Goal: Transaction & Acquisition: Purchase product/service

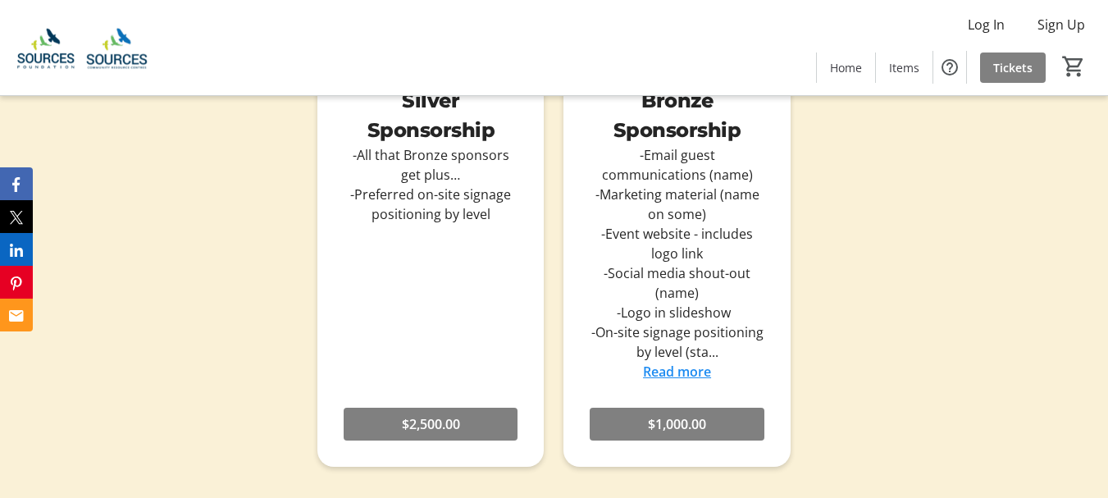
scroll to position [1886, 0]
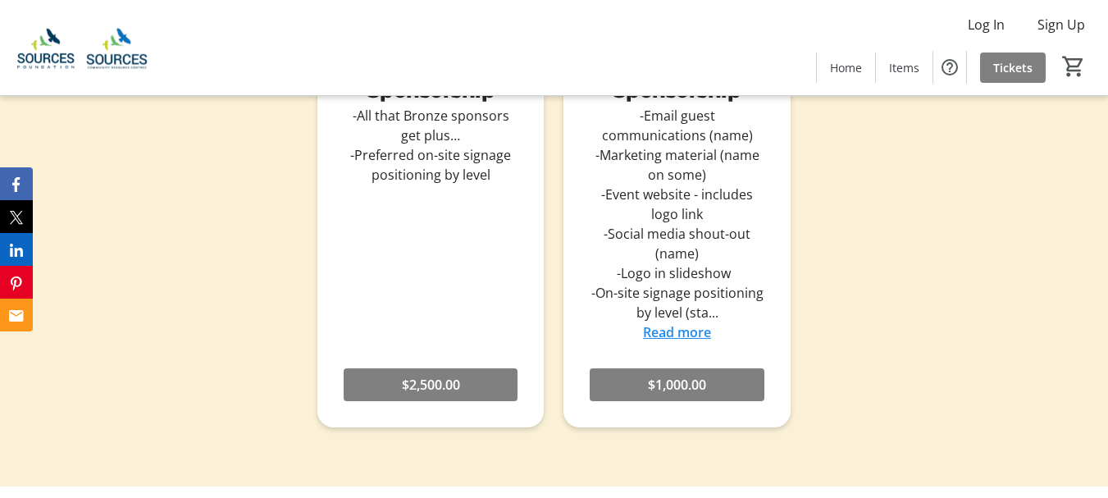
click at [696, 341] on link "Read more" at bounding box center [677, 332] width 68 height 18
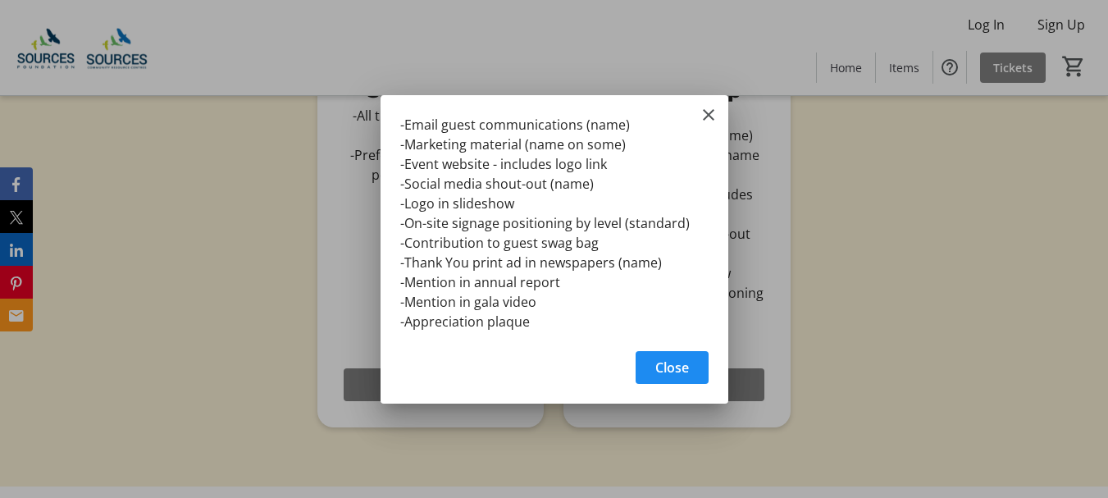
scroll to position [0, 0]
drag, startPoint x: 707, startPoint y: 110, endPoint x: 729, endPoint y: 139, distance: 36.9
click at [708, 110] on mat-icon "Close" at bounding box center [709, 115] width 20 height 20
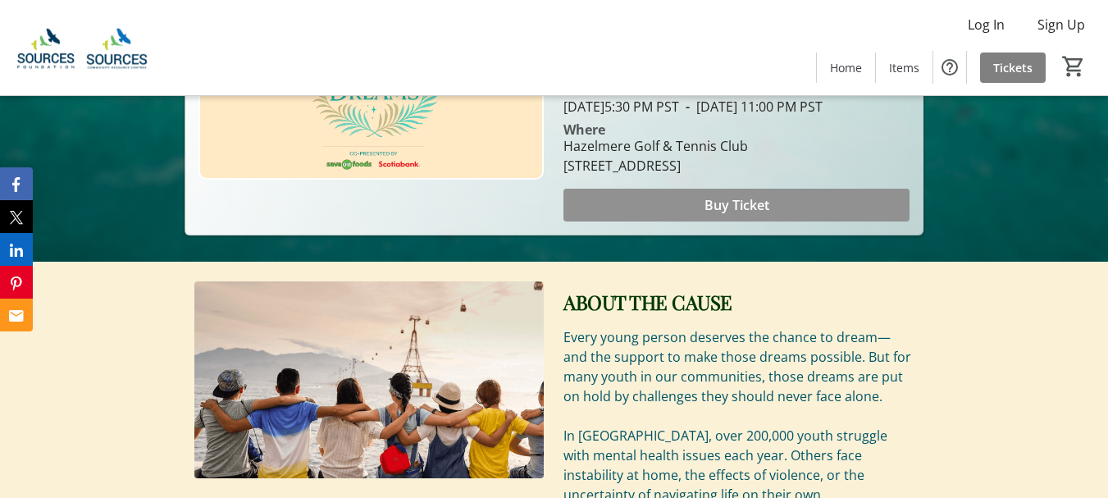
scroll to position [328, 0]
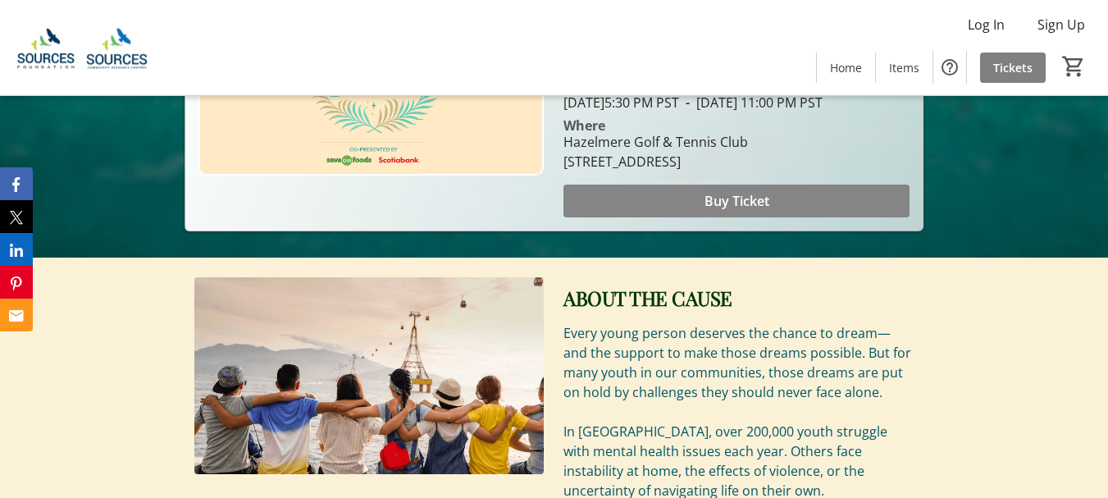
click at [716, 211] on span "Buy Ticket" at bounding box center [736, 201] width 65 height 20
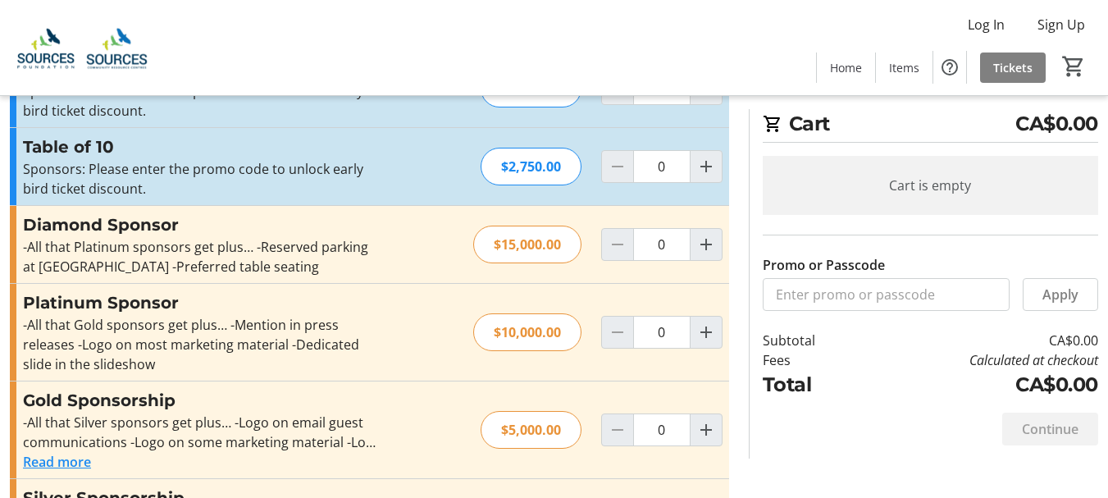
scroll to position [340, 0]
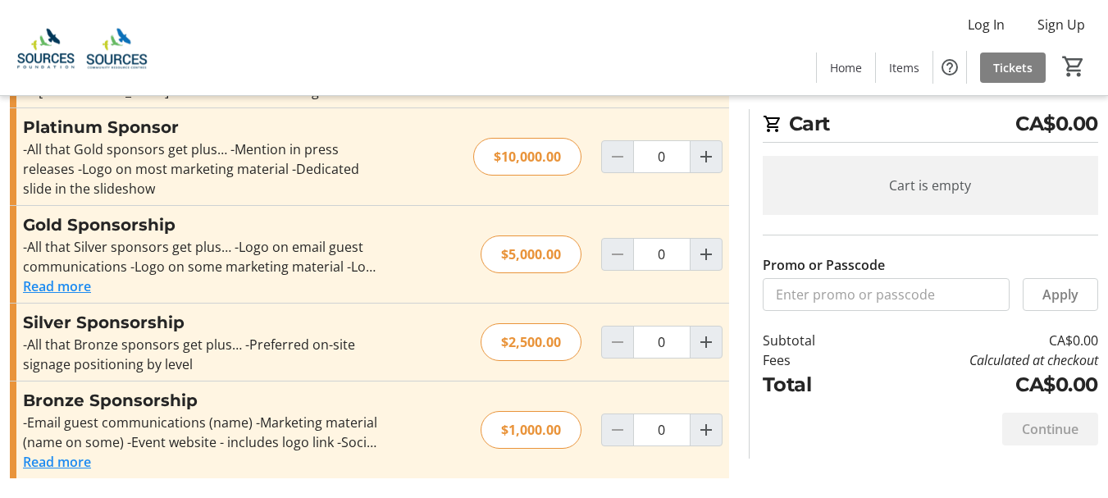
click at [43, 462] on button "Read more" at bounding box center [57, 462] width 68 height 20
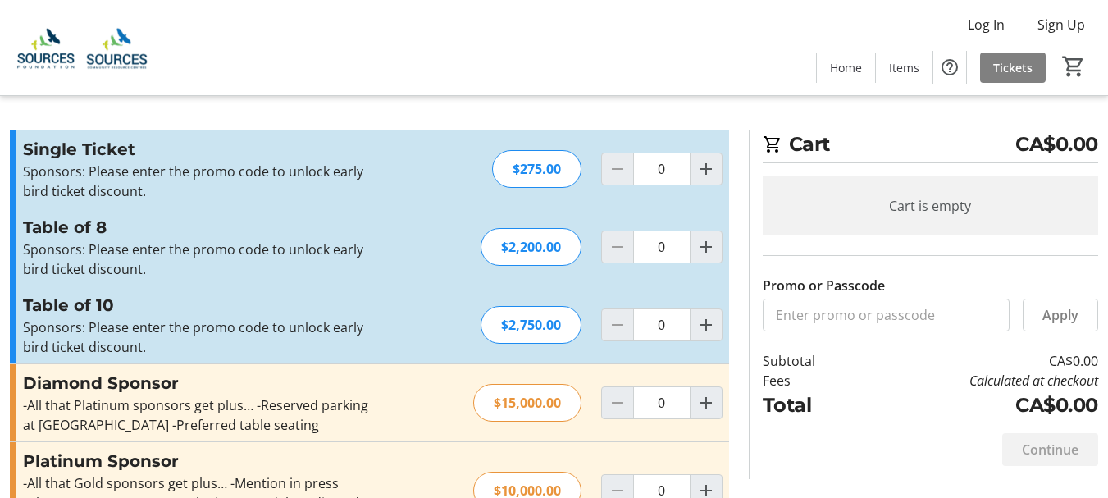
scroll to position [0, 0]
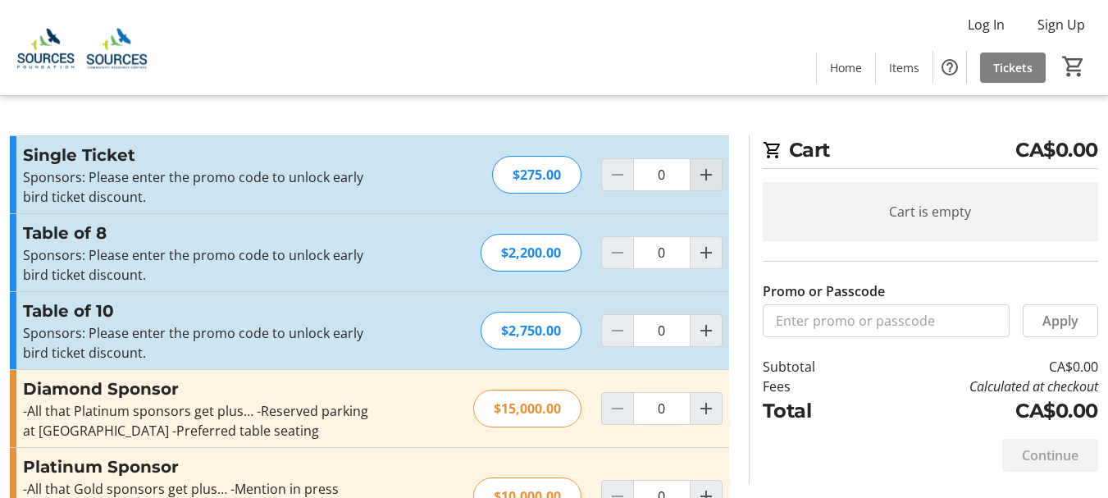
click at [707, 174] on mat-icon "Increment by one" at bounding box center [706, 175] width 20 height 20
type input "2"
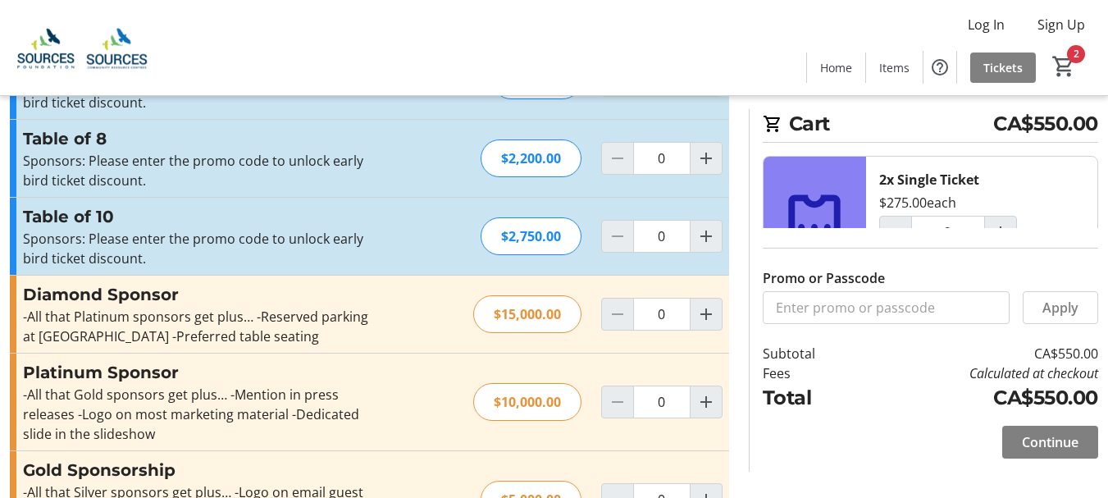
scroll to position [246, 0]
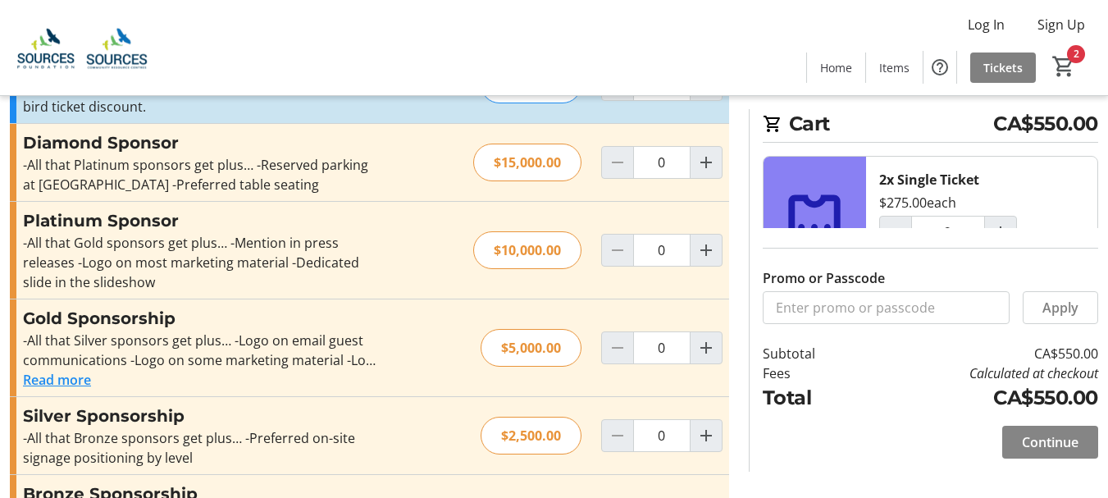
click at [1052, 440] on span "Continue" at bounding box center [1050, 442] width 57 height 20
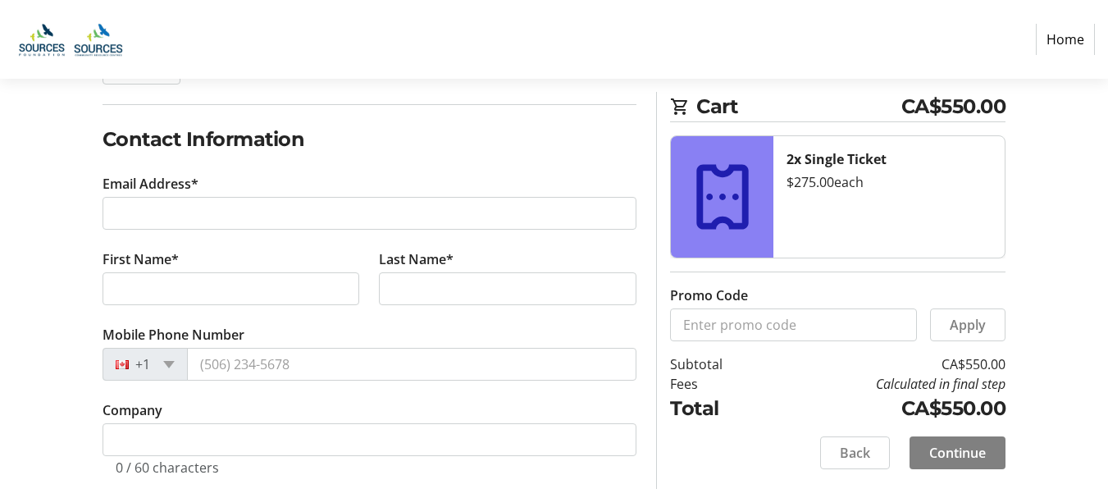
scroll to position [246, 0]
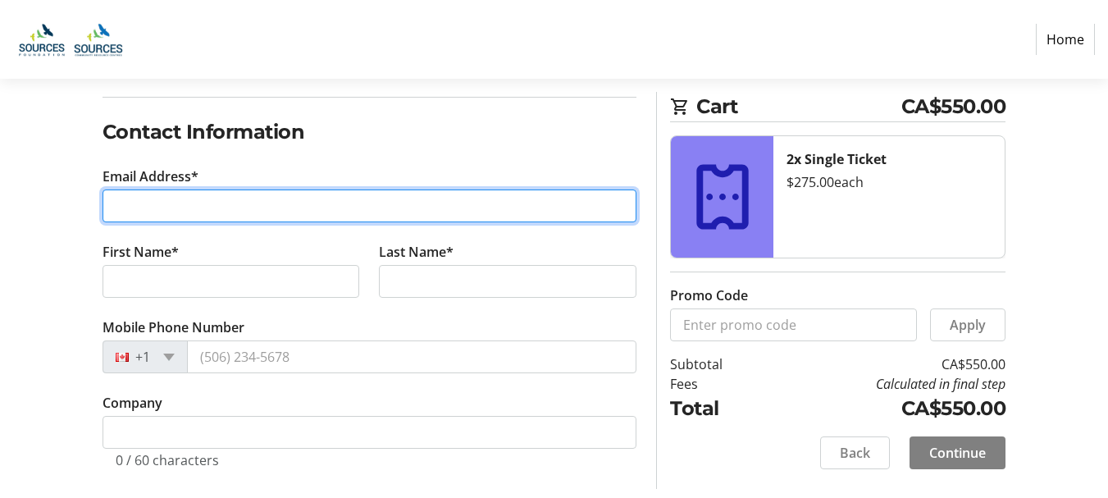
click at [165, 203] on input "Email Address*" at bounding box center [370, 205] width 535 height 33
type input "[EMAIL_ADDRESS][DOMAIN_NAME]"
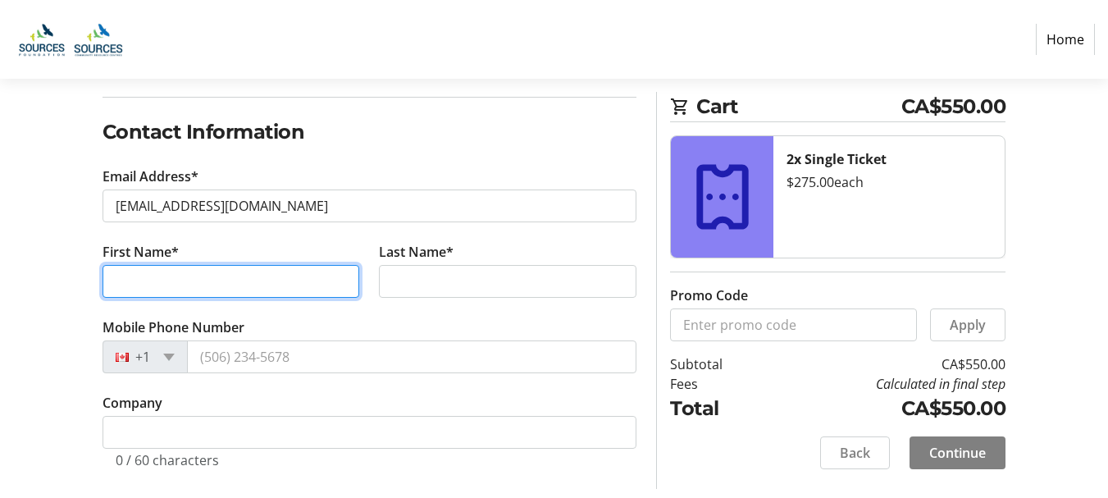
type input "[DEMOGRAPHIC_DATA]"
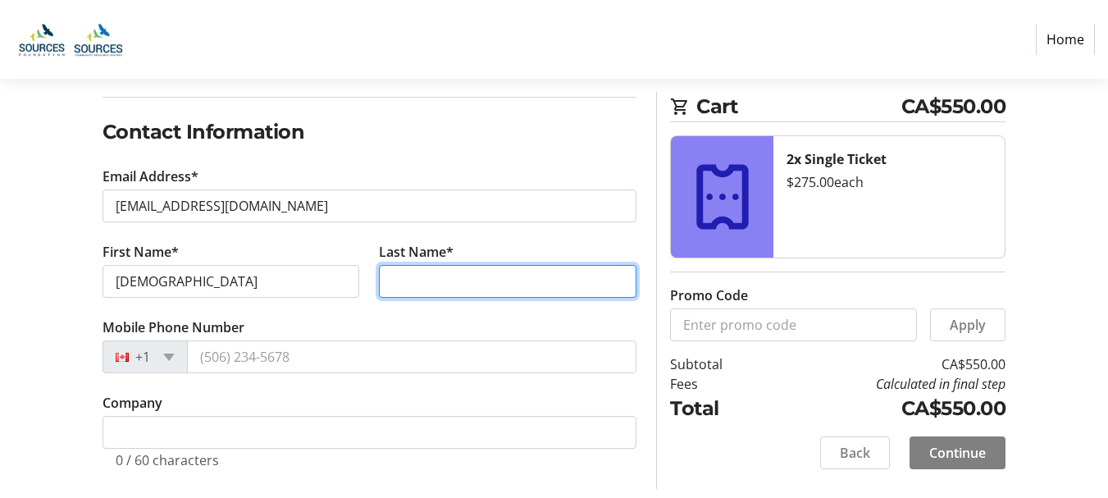
type input "[PERSON_NAME]"
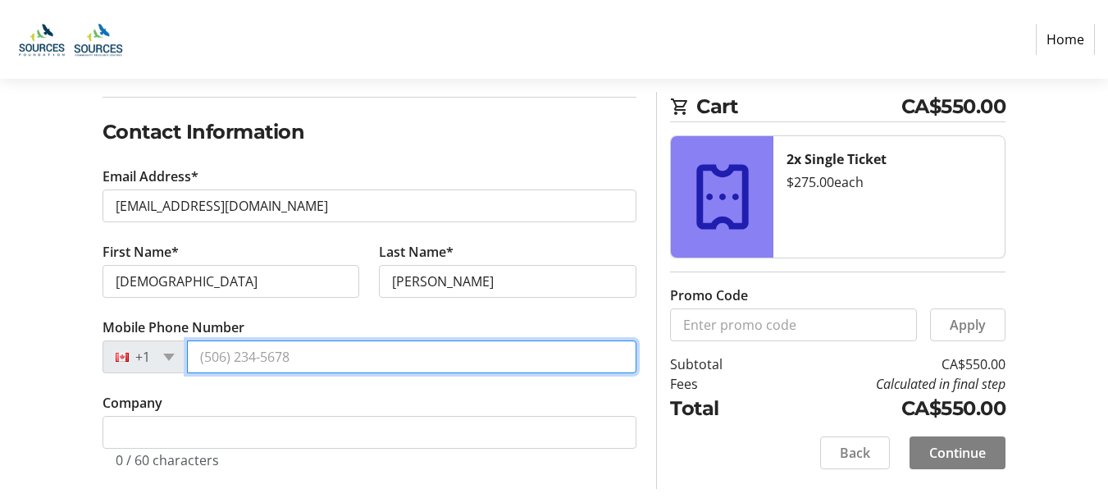
type input "[PHONE_NUMBER]"
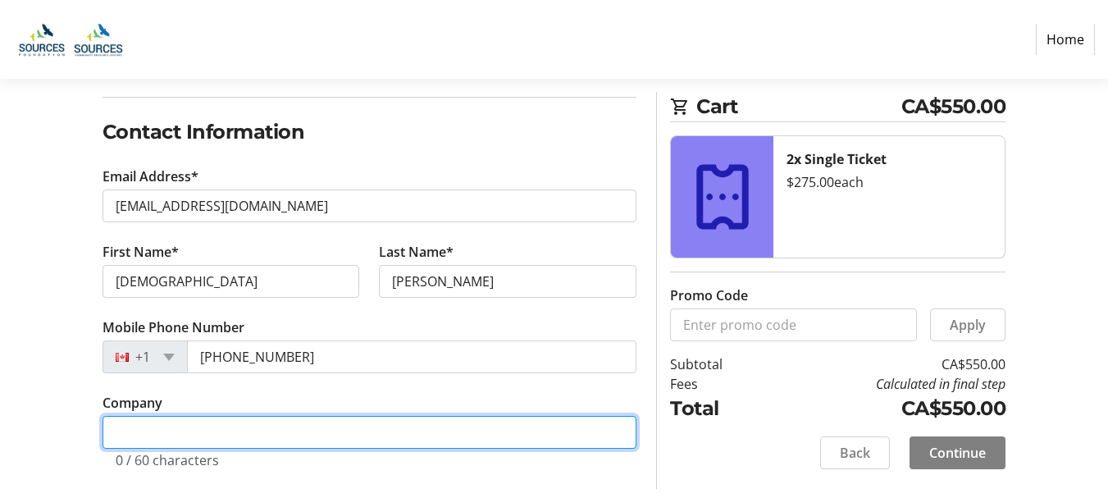
type input "[GEOGRAPHIC_DATA]"
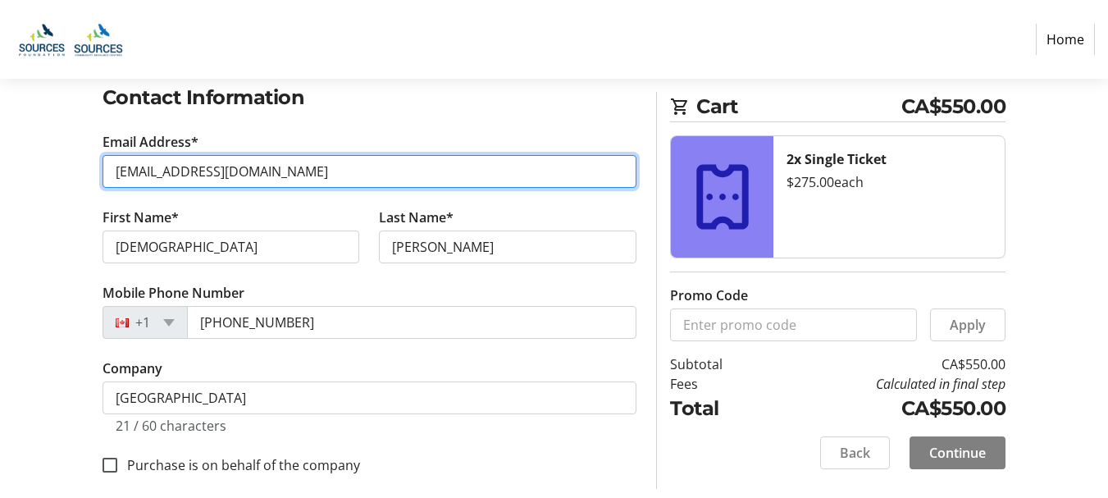
scroll to position [297, 0]
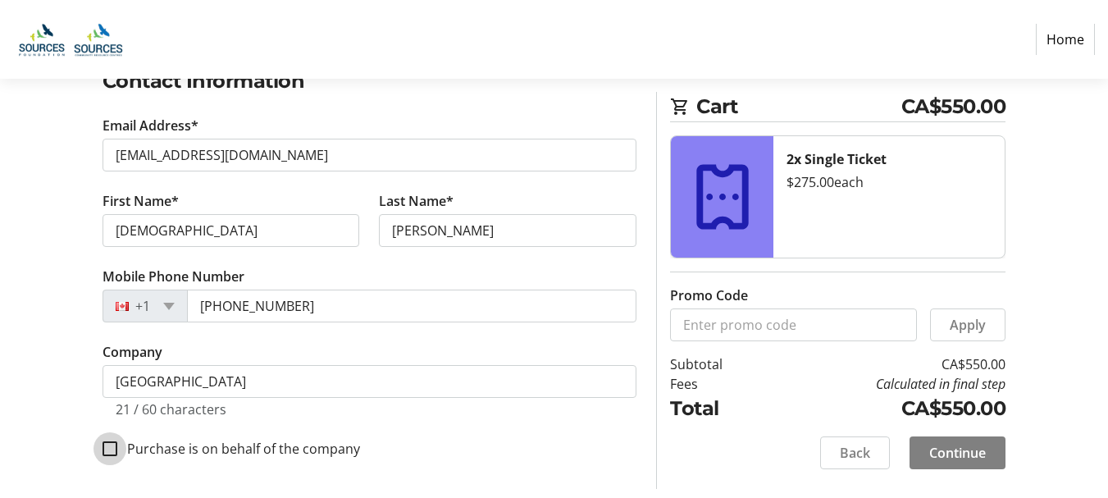
click at [112, 447] on input "Purchase is on behalf of the company" at bounding box center [110, 448] width 15 height 15
checkbox input "true"
click at [949, 454] on span "Continue" at bounding box center [957, 453] width 57 height 20
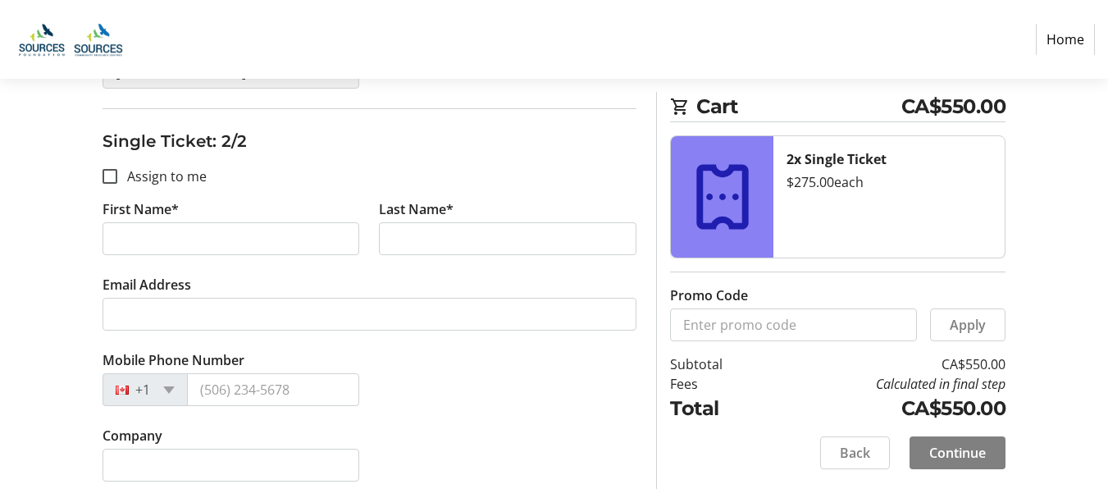
scroll to position [585, 0]
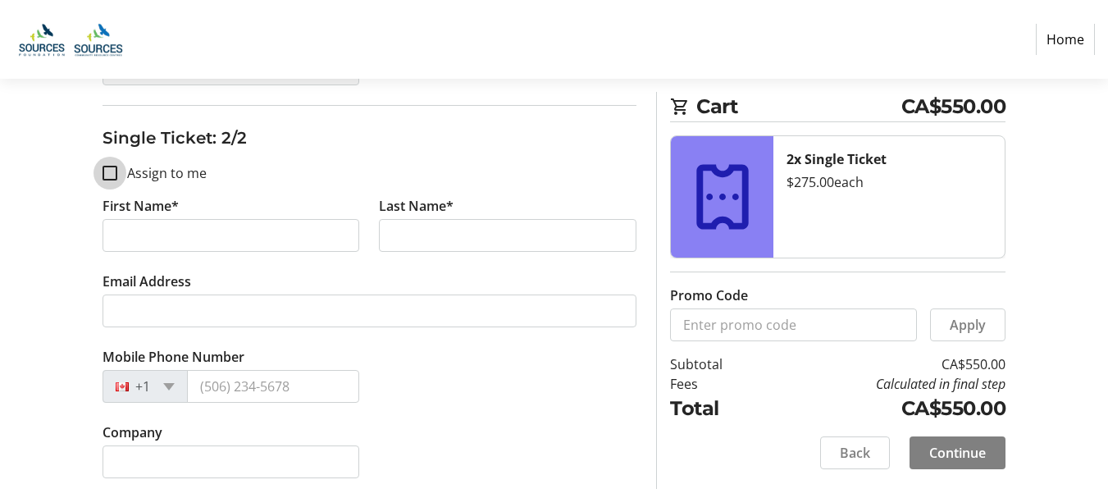
click at [104, 172] on input "Assign to me" at bounding box center [110, 173] width 15 height 15
checkbox input "true"
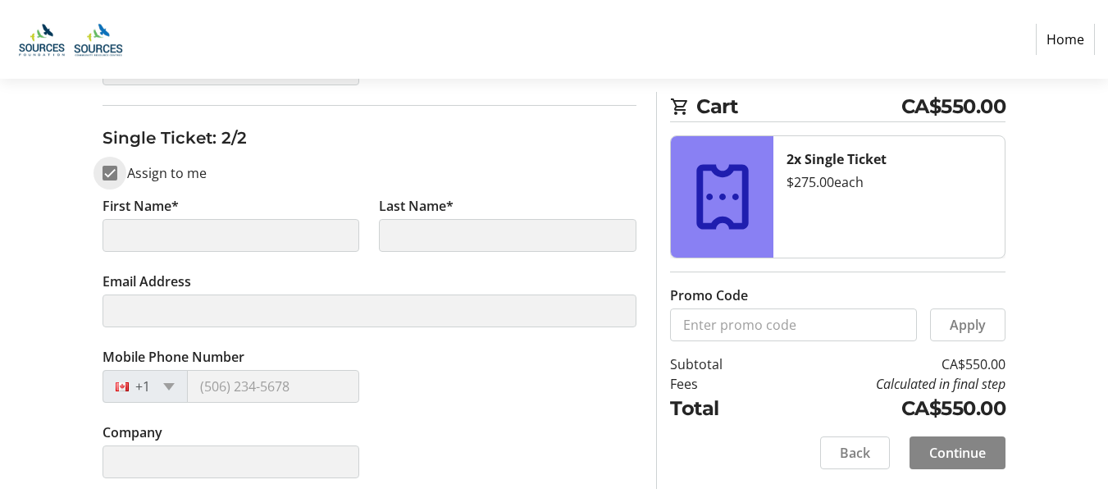
type input "[DEMOGRAPHIC_DATA]"
type input "[PERSON_NAME]"
type input "[EMAIL_ADDRESS][DOMAIN_NAME]"
type input "[PHONE_NUMBER]"
type input "[GEOGRAPHIC_DATA]"
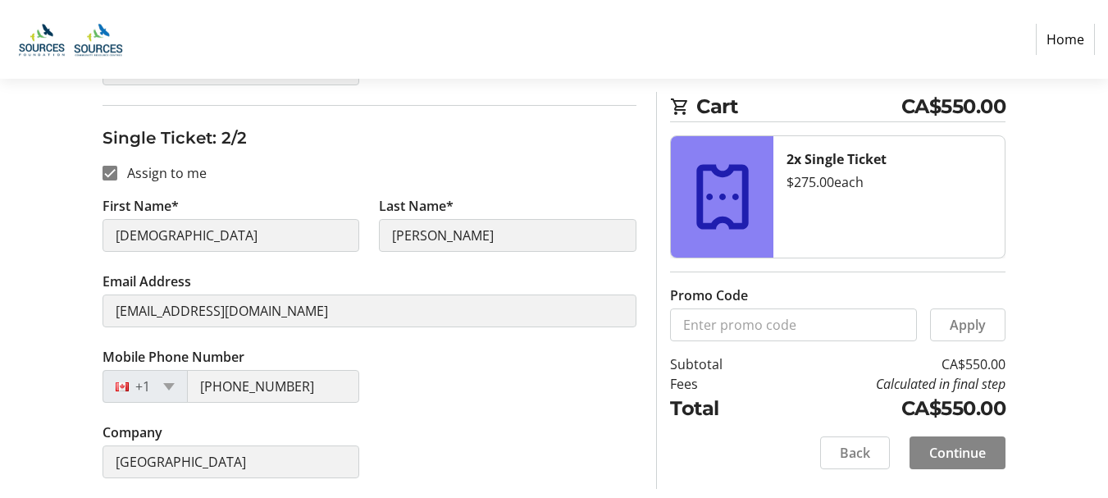
click at [987, 448] on span at bounding box center [958, 452] width 96 height 39
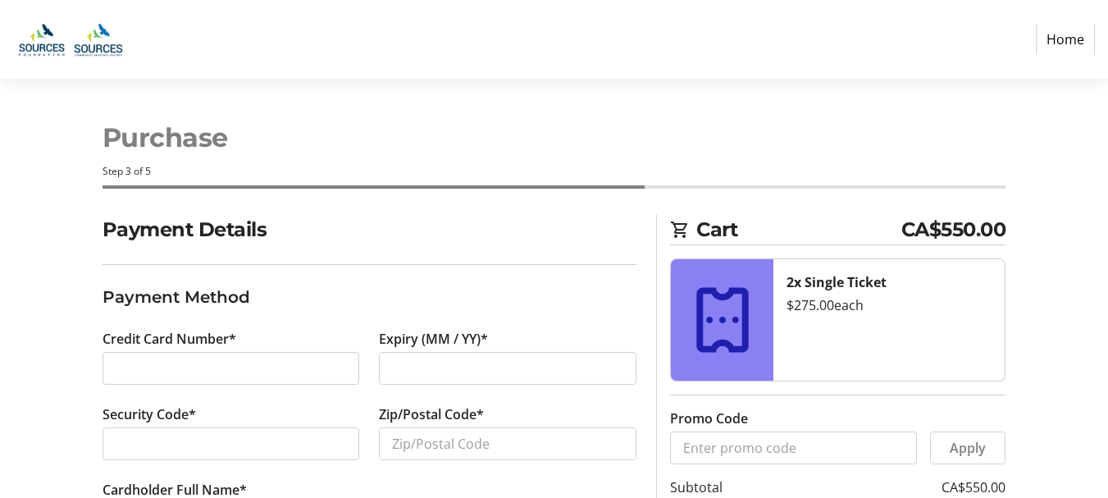
scroll to position [114, 0]
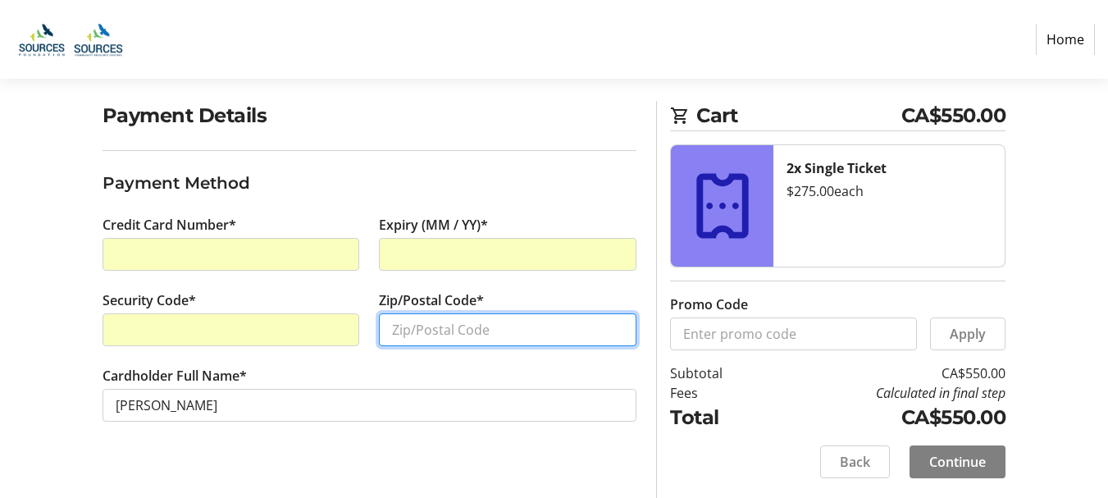
click at [450, 322] on input "Zip/Postal Code*" at bounding box center [508, 329] width 258 height 33
type input "v4b2w4"
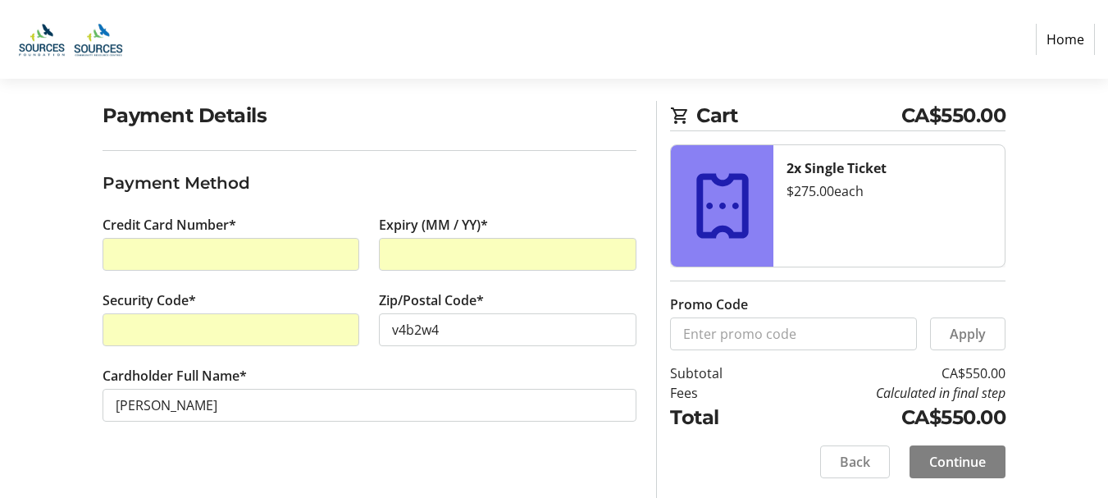
click at [435, 469] on div "Payment Details Payment Method Credit Card Number* Expiry (MM / YY)* Security C…" at bounding box center [370, 299] width 554 height 397
click at [946, 471] on span "Continue" at bounding box center [957, 462] width 57 height 20
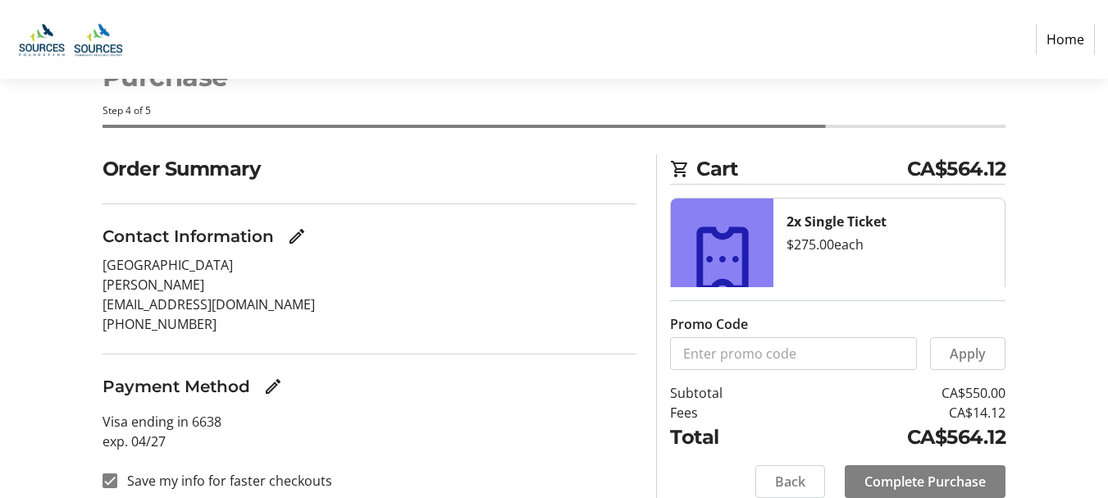
scroll to position [123, 0]
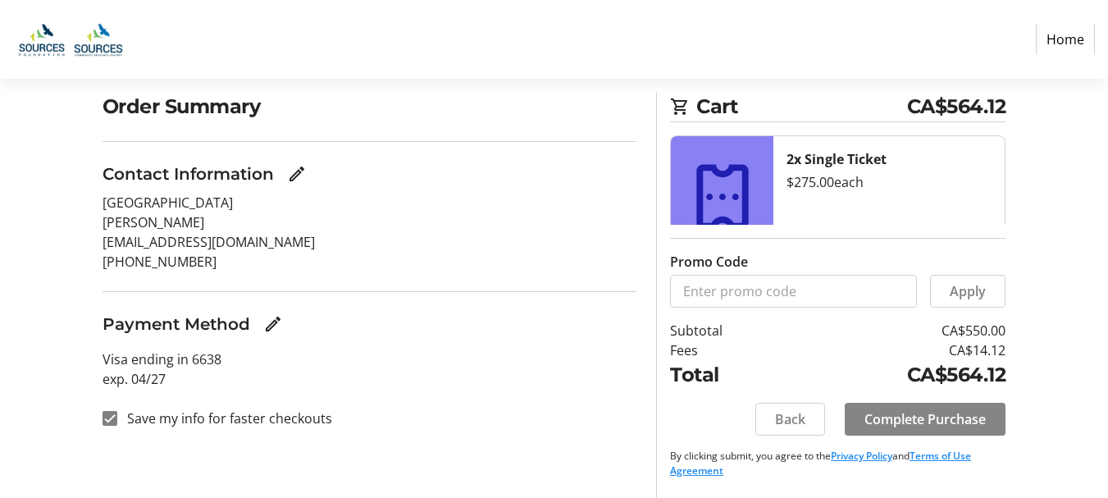
click at [909, 417] on span "Complete Purchase" at bounding box center [924, 419] width 121 height 20
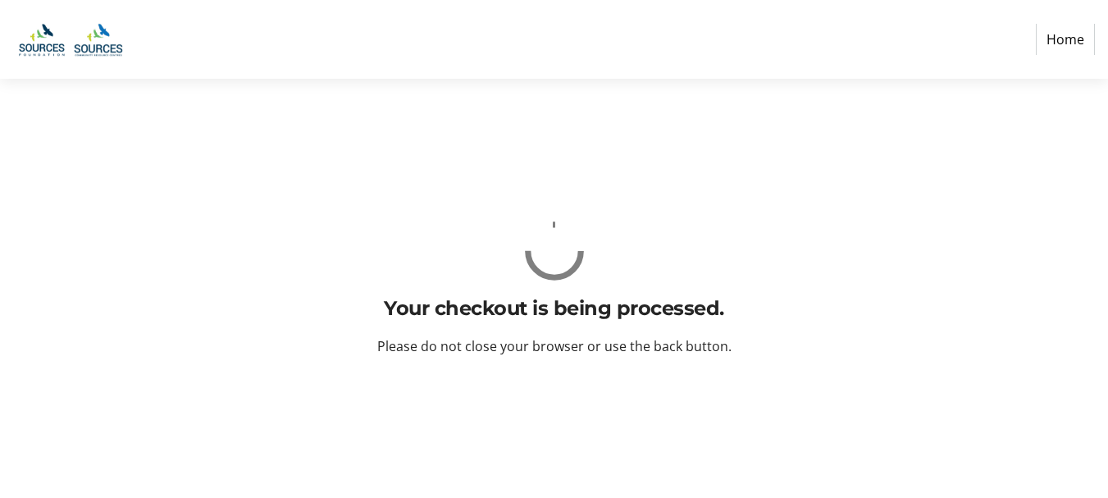
scroll to position [0, 0]
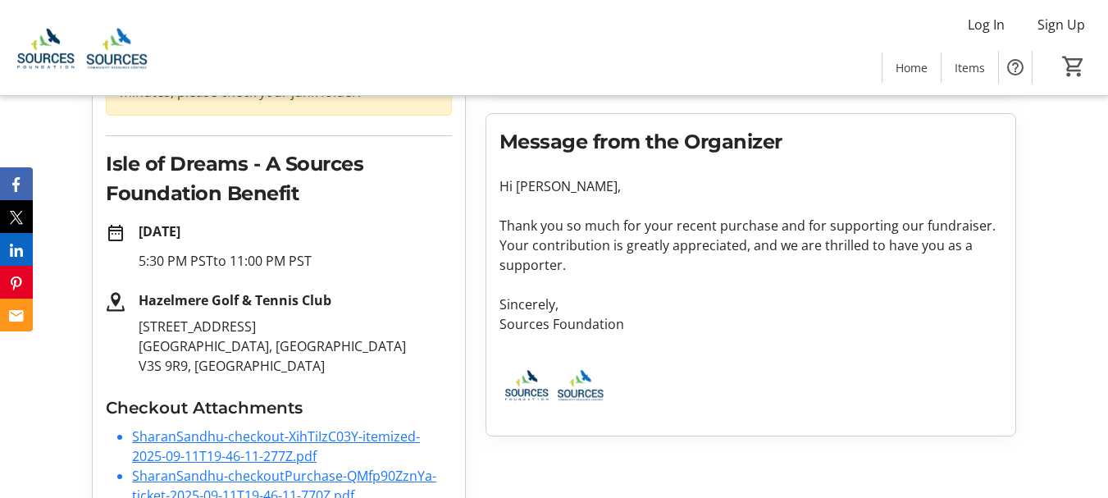
scroll to position [128, 0]
